Goal: Task Accomplishment & Management: Manage account settings

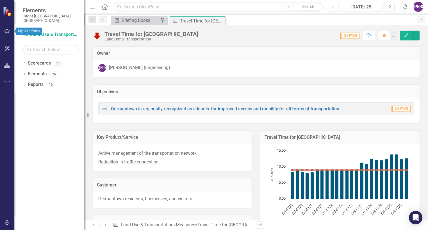
click at [6, 33] on icon "button" at bounding box center [6, 30] width 5 height 5
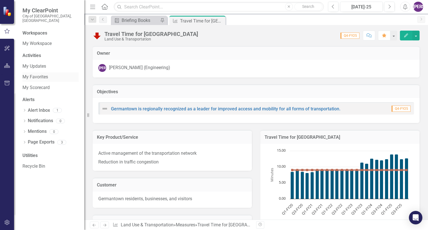
click at [41, 74] on link "My Favorites" at bounding box center [50, 77] width 56 height 6
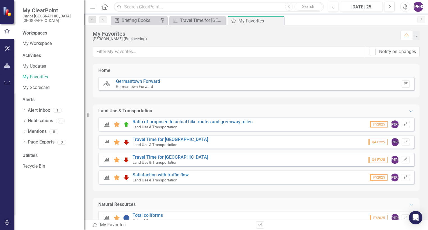
click at [404, 159] on icon "button" at bounding box center [405, 159] width 3 height 3
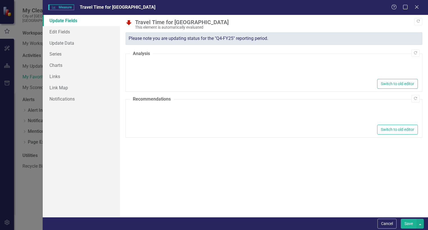
type textarea "<p>The LOS for [GEOGRAPHIC_DATA] has increased due to detoured traffic from Con…"
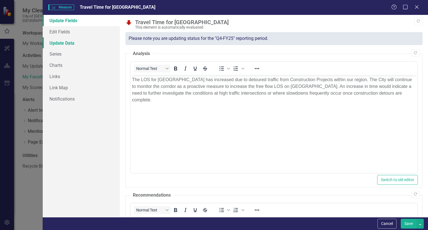
click at [63, 45] on link "Update Data" at bounding box center [81, 42] width 77 height 11
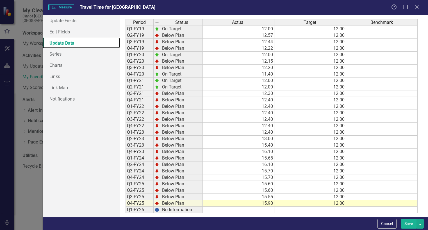
scroll to position [20, 0]
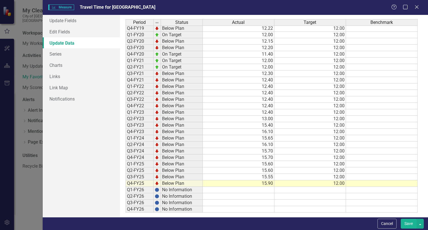
click at [30, 168] on div "Measure Measure Travel Time for Poplar Avenue Help Maximize Close Update Fields…" at bounding box center [214, 115] width 428 height 230
drag, startPoint x: 417, startPoint y: 8, endPoint x: 415, endPoint y: 20, distance: 11.6
click at [417, 8] on icon "Close" at bounding box center [417, 7] width 6 height 4
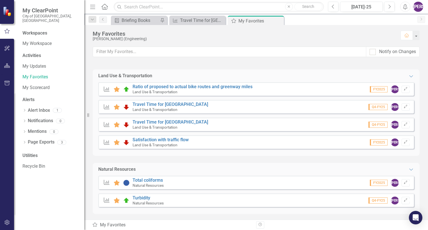
scroll to position [36, 0]
click at [143, 198] on link "Turbidity" at bounding box center [142, 196] width 18 height 5
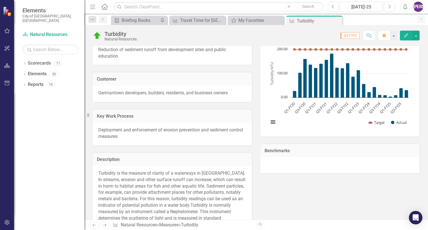
scroll to position [56, 0]
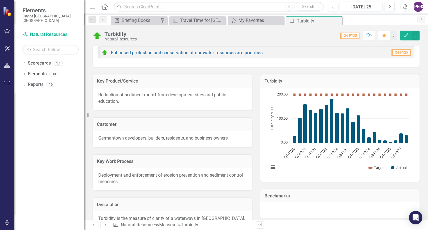
click at [405, 38] on button "Edit" at bounding box center [406, 36] width 12 height 10
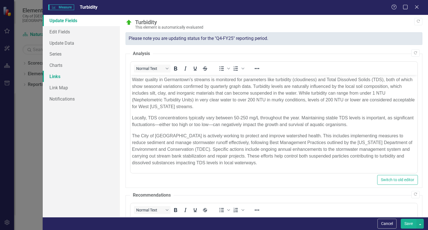
scroll to position [0, 0]
click at [62, 33] on link "Edit Fields" at bounding box center [81, 31] width 77 height 11
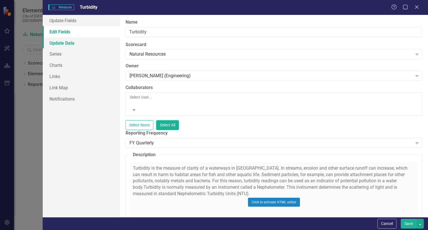
click at [71, 44] on link "Update Data" at bounding box center [81, 42] width 77 height 11
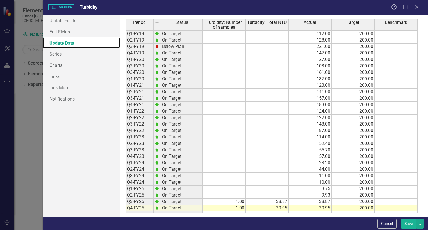
scroll to position [25, 0]
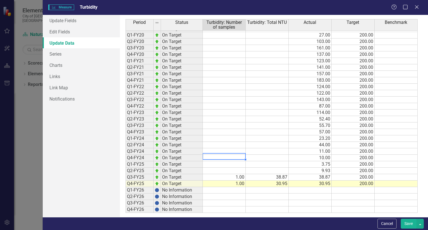
click at [218, 156] on td at bounding box center [224, 158] width 43 height 6
